Goal: Task Accomplishment & Management: Use online tool/utility

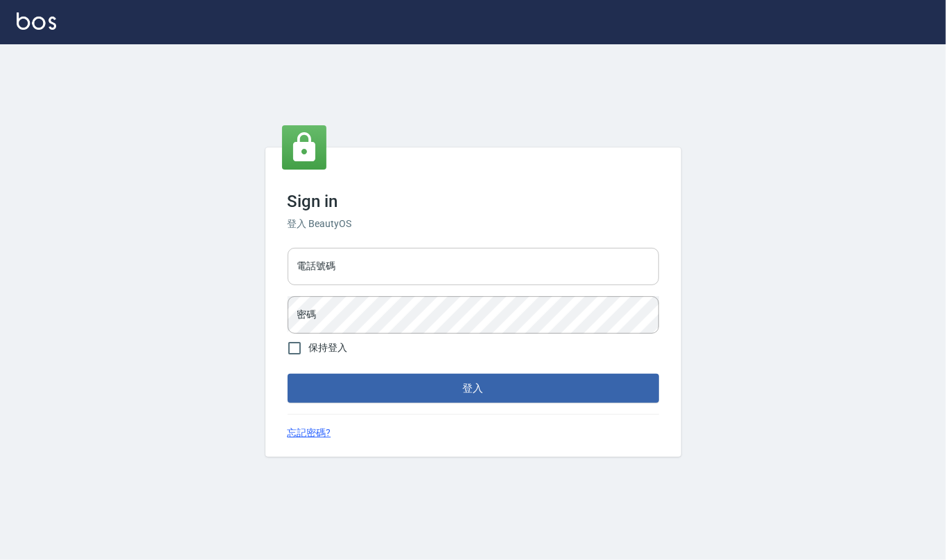
click at [359, 272] on input "電話號碼" at bounding box center [472, 266] width 371 height 37
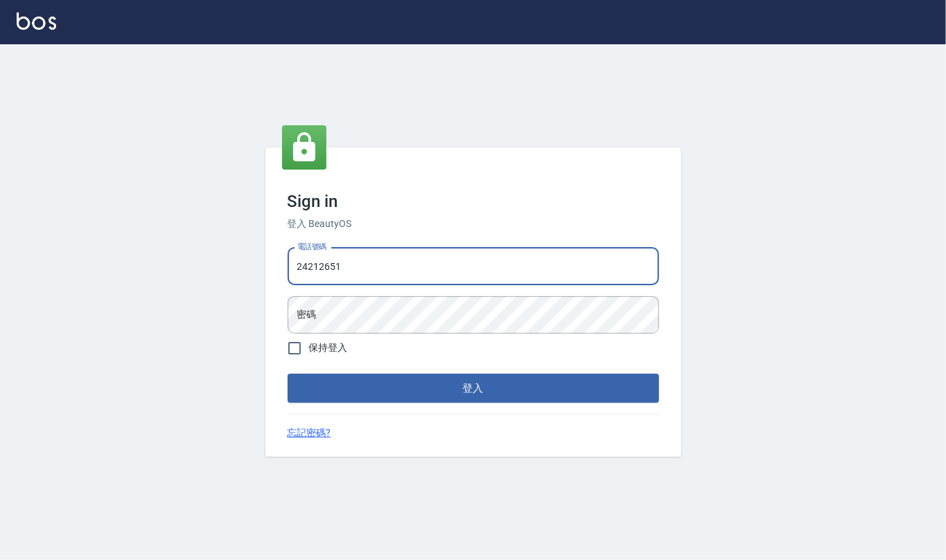
type input "24212651"
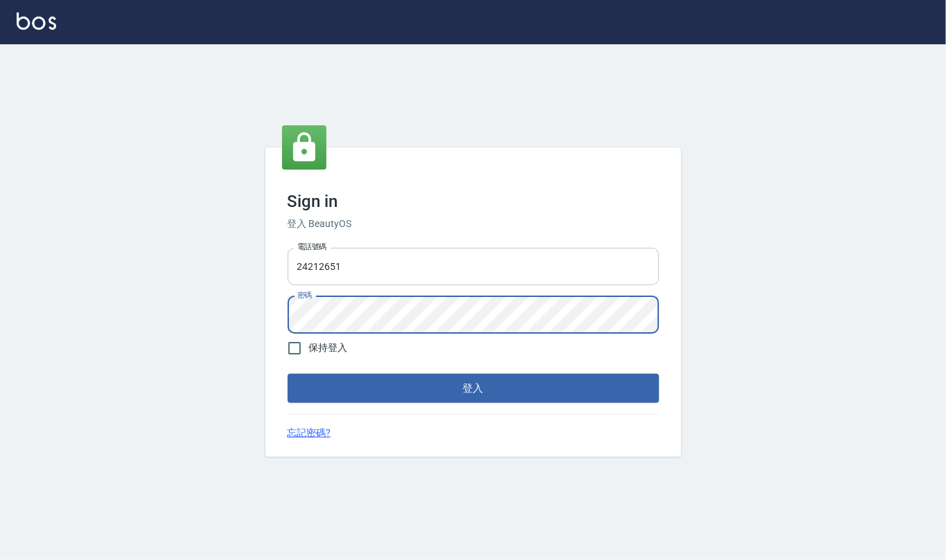
click at [287, 374] on button "登入" at bounding box center [472, 388] width 371 height 29
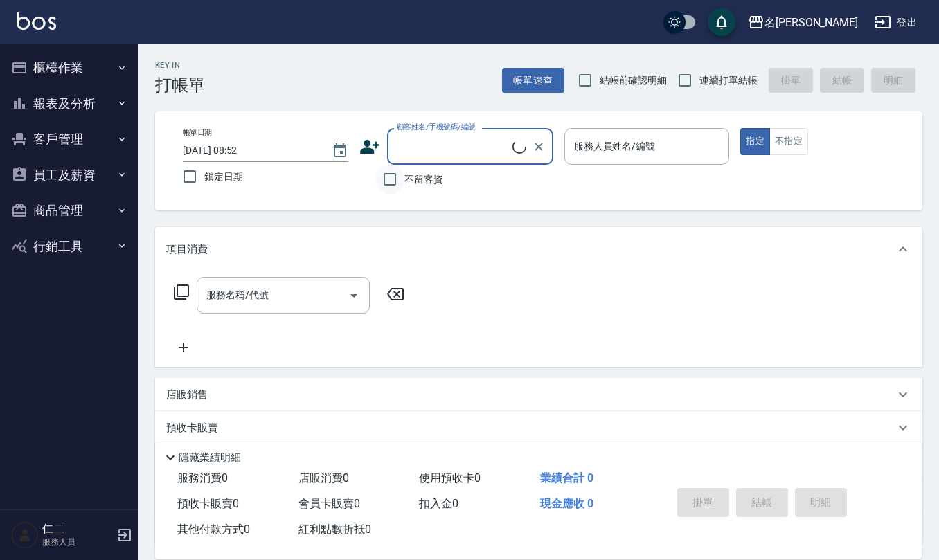
click at [391, 176] on input "不留客資" at bounding box center [389, 179] width 29 height 29
checkbox input "true"
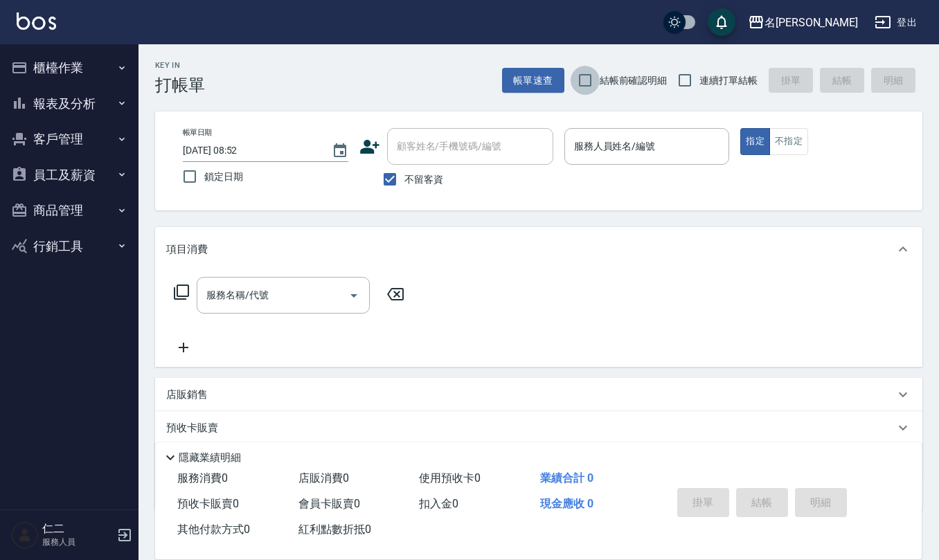
click at [587, 81] on input "結帳前確認明細" at bounding box center [585, 80] width 29 height 29
checkbox input "true"
click at [688, 82] on input "連續打單結帳" at bounding box center [685, 80] width 29 height 29
checkbox input "true"
click at [647, 161] on div "服務人員姓名/編號" at bounding box center [648, 146] width 166 height 37
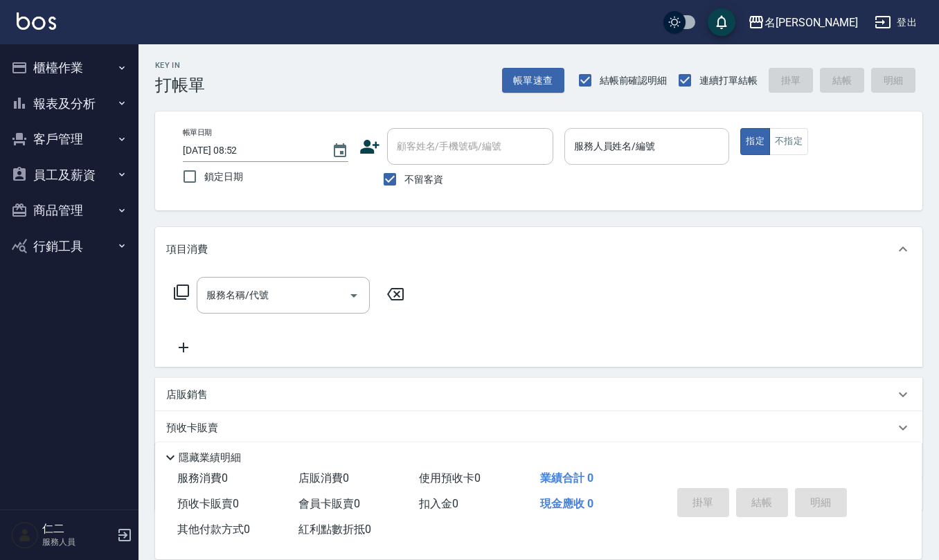
click at [647, 161] on div "服務人員姓名/編號" at bounding box center [648, 146] width 166 height 37
